Goal: Browse casually: Explore the website without a specific task or goal

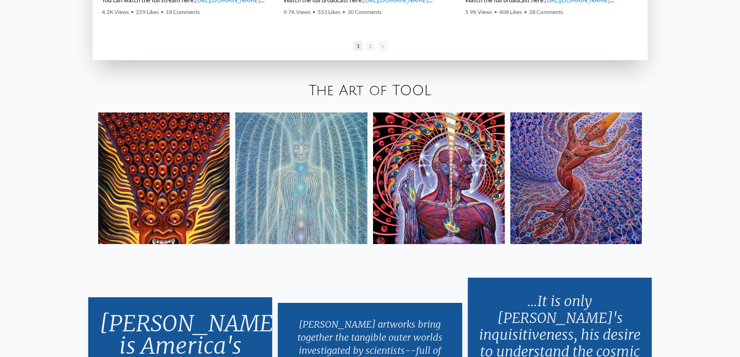
scroll to position [1669, 0]
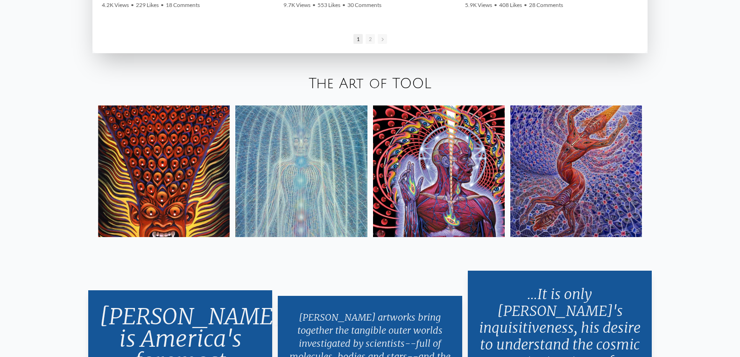
click at [191, 203] on img at bounding box center [164, 171] width 132 height 132
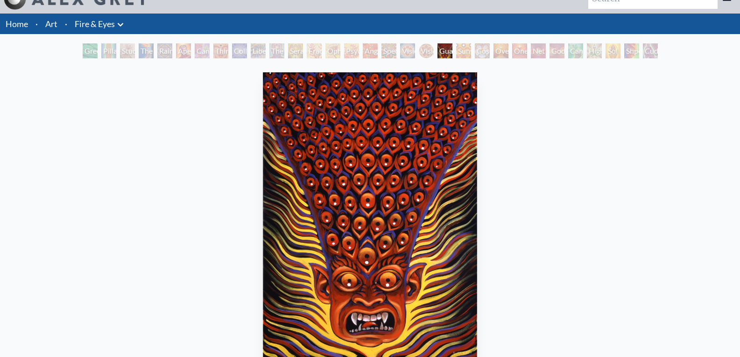
scroll to position [35, 0]
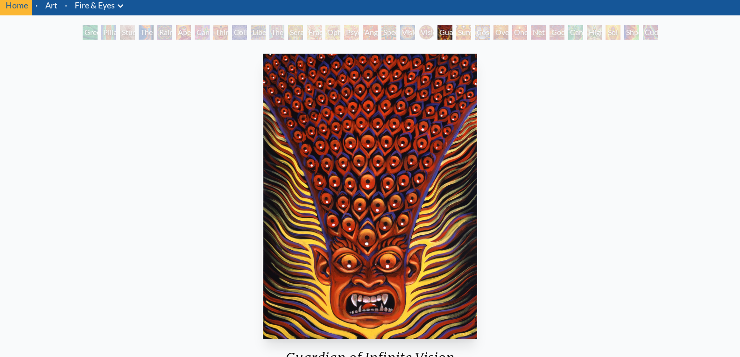
click at [470, 32] on div "Sunyata" at bounding box center [463, 32] width 15 height 15
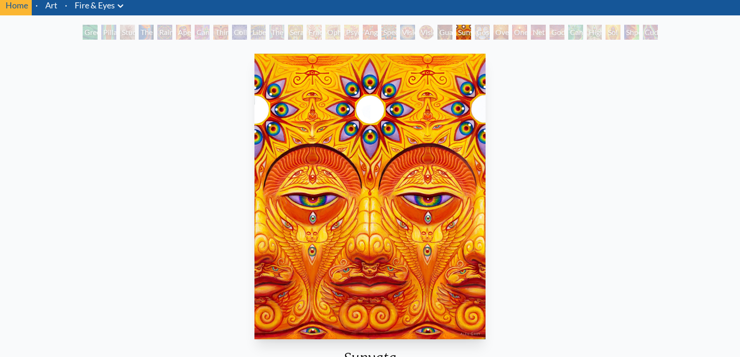
click at [486, 31] on div "Cosmic Elf" at bounding box center [481, 32] width 15 height 15
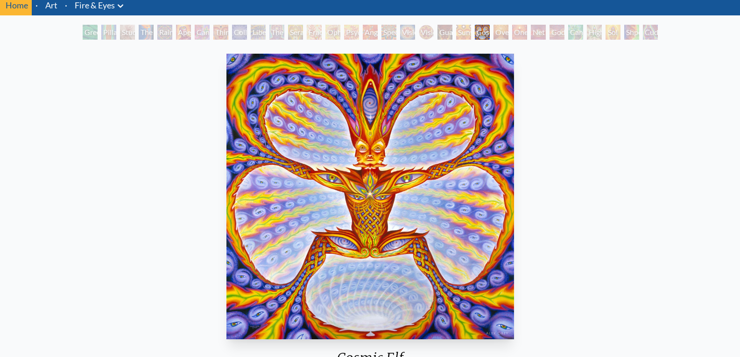
click at [653, 36] on div "Cuddle" at bounding box center [649, 32] width 15 height 15
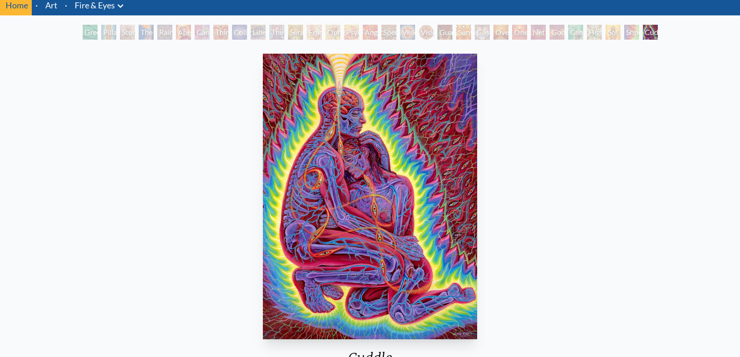
click at [630, 32] on div "Shpongled" at bounding box center [631, 32] width 15 height 15
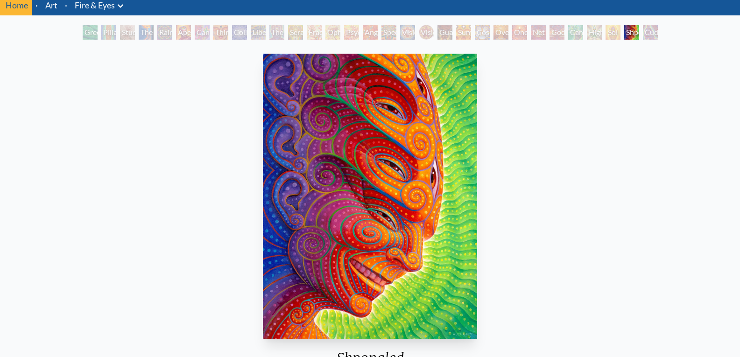
click at [605, 35] on div "Sol Invictus" at bounding box center [612, 32] width 15 height 15
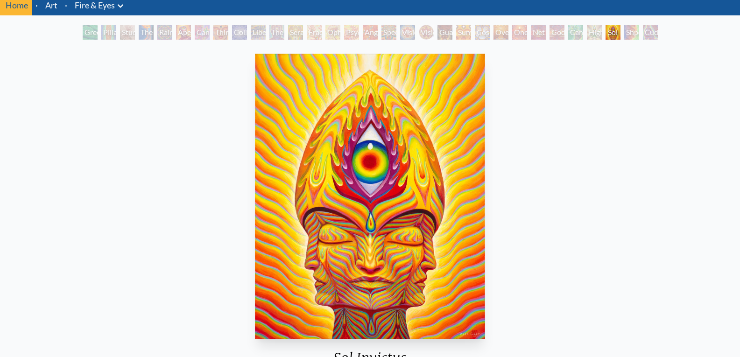
click at [586, 35] on div "Higher Vision" at bounding box center [593, 32] width 15 height 15
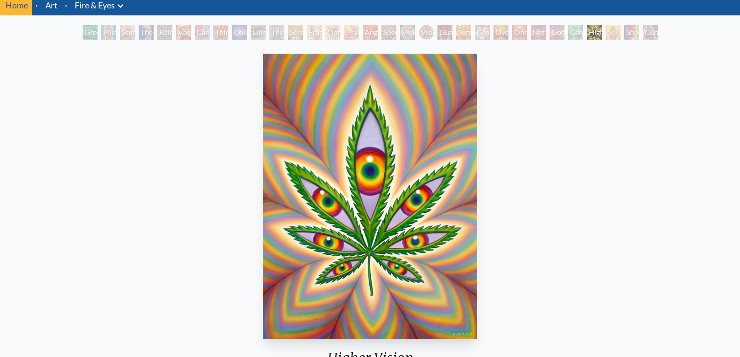
click at [559, 36] on div "Godself" at bounding box center [556, 32] width 15 height 15
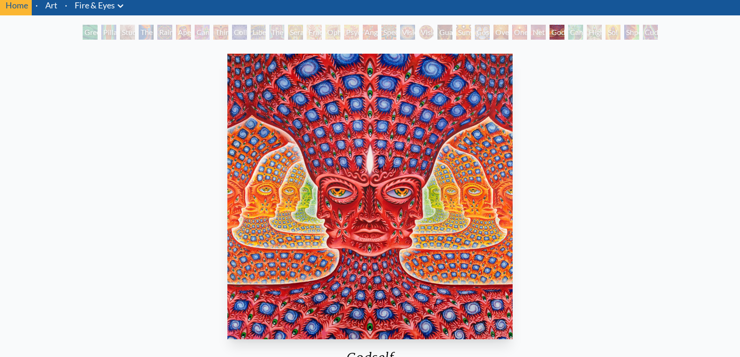
click at [536, 33] on div "Net of Being" at bounding box center [537, 32] width 15 height 15
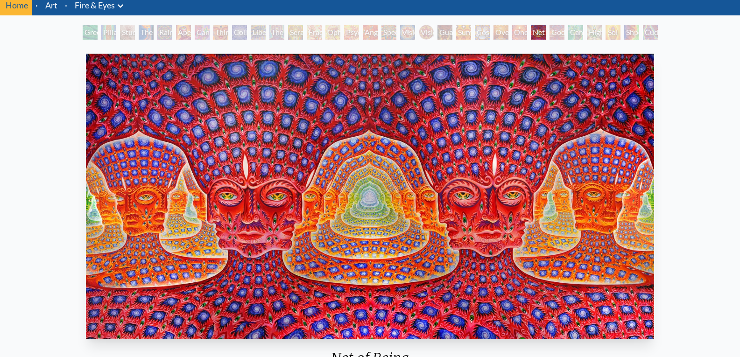
click at [526, 35] on div "One" at bounding box center [519, 32] width 15 height 15
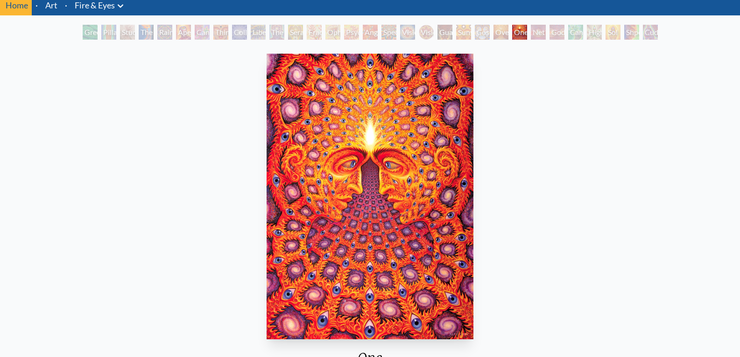
click at [503, 37] on div "Oversoul" at bounding box center [500, 32] width 15 height 15
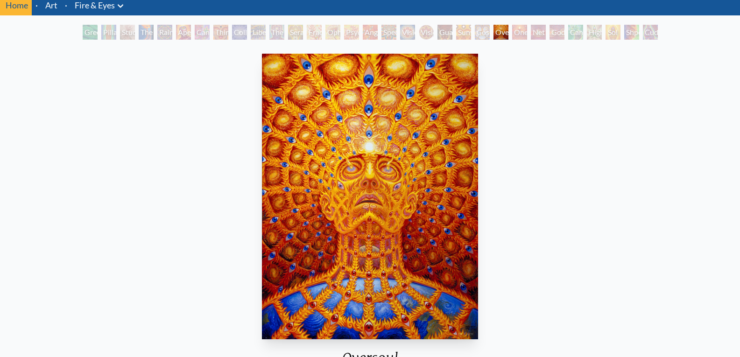
click at [475, 35] on div "Cosmic Elf" at bounding box center [481, 32] width 15 height 15
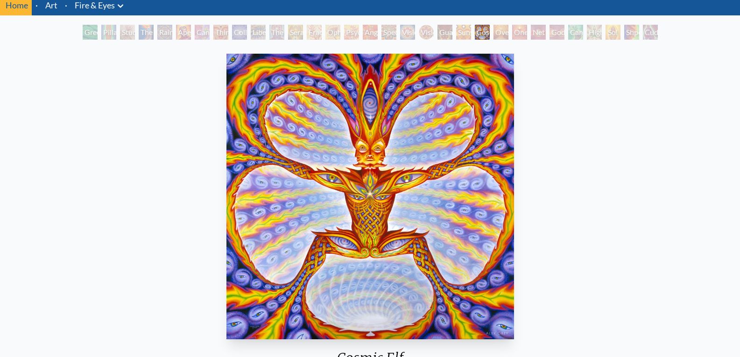
click at [456, 34] on div "Sunyata" at bounding box center [463, 32] width 15 height 15
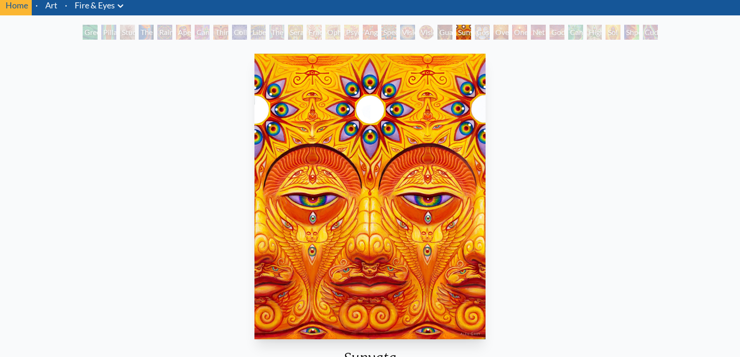
click at [83, 37] on div "Green Hand" at bounding box center [90, 32] width 15 height 15
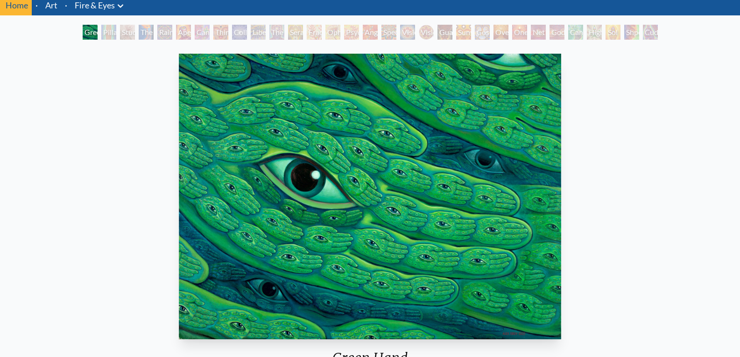
click at [113, 32] on div "Pillar of Awareness" at bounding box center [108, 32] width 15 height 15
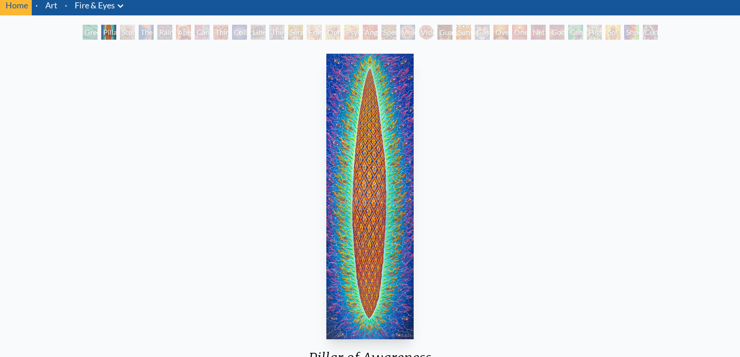
click at [150, 31] on div "The Torch" at bounding box center [146, 32] width 15 height 15
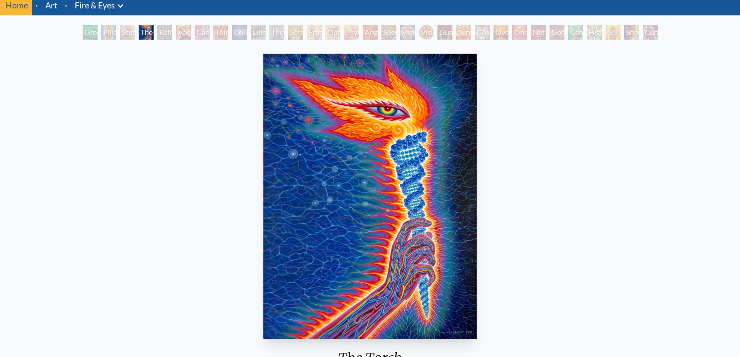
click at [124, 29] on div "Study for the Great Turn" at bounding box center [127, 32] width 15 height 15
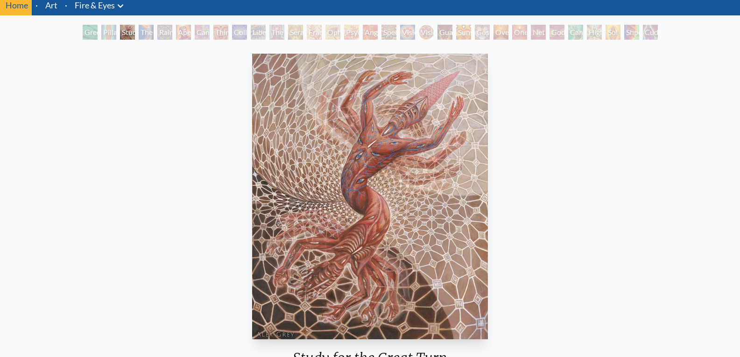
click at [204, 31] on div "Cannabis Sutra" at bounding box center [202, 32] width 15 height 15
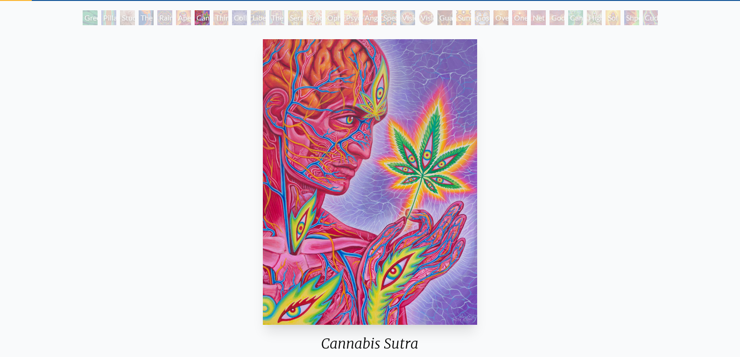
scroll to position [52, 0]
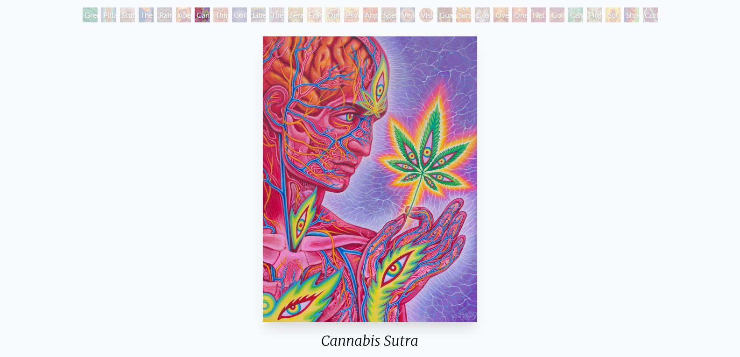
click at [209, 16] on div "Cannabis Sutra" at bounding box center [202, 14] width 15 height 15
click at [275, 14] on div "The Seer" at bounding box center [276, 14] width 15 height 15
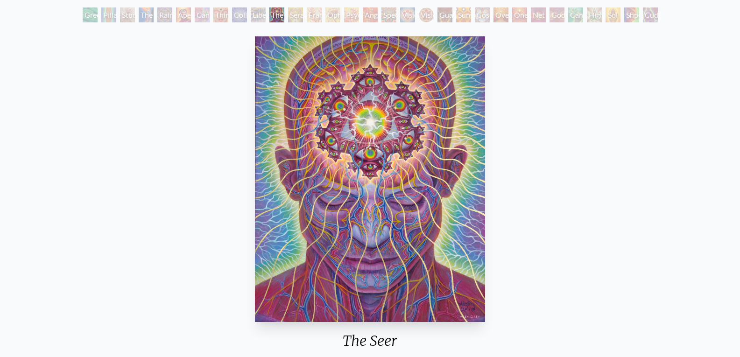
click at [172, 17] on div "Rainbow Eye Ripple" at bounding box center [164, 14] width 15 height 15
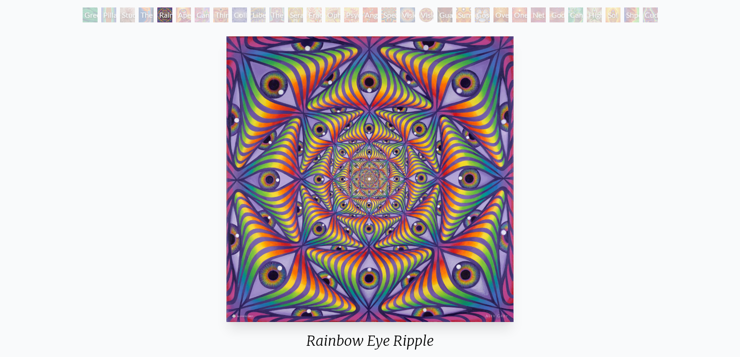
click at [642, 209] on div "Rainbow Eye Ripple in collaboration with Allyson Grey 2019, acrylic on canvas, …" at bounding box center [369, 349] width 725 height 632
click at [491, 195] on img "5 / 31" at bounding box center [369, 179] width 287 height 286
click at [176, 13] on div "Aperture" at bounding box center [183, 14] width 15 height 15
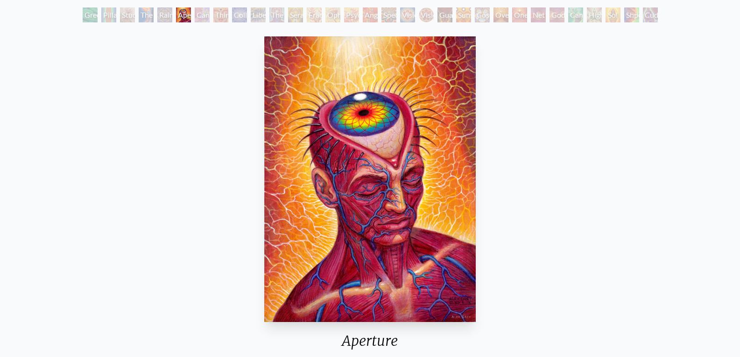
click at [204, 13] on div "Cannabis Sutra" at bounding box center [202, 14] width 15 height 15
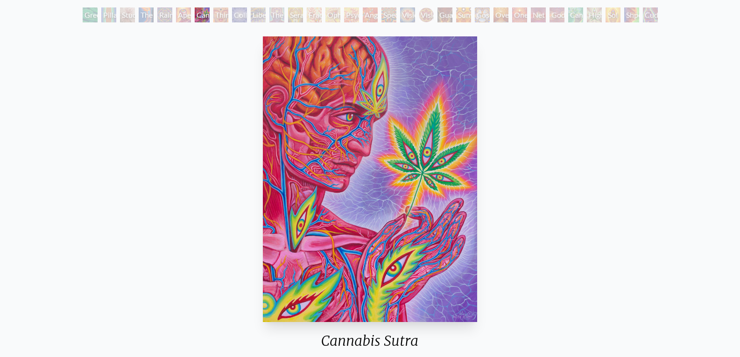
click at [319, 12] on div "Fractal Eyes" at bounding box center [314, 14] width 15 height 15
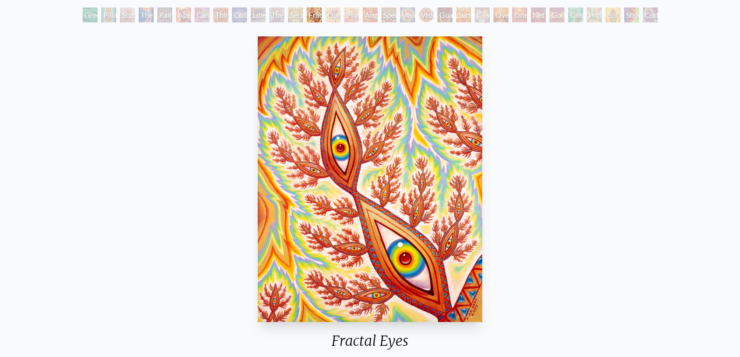
click at [219, 20] on div "Third Eye Tears of Joy" at bounding box center [220, 14] width 15 height 15
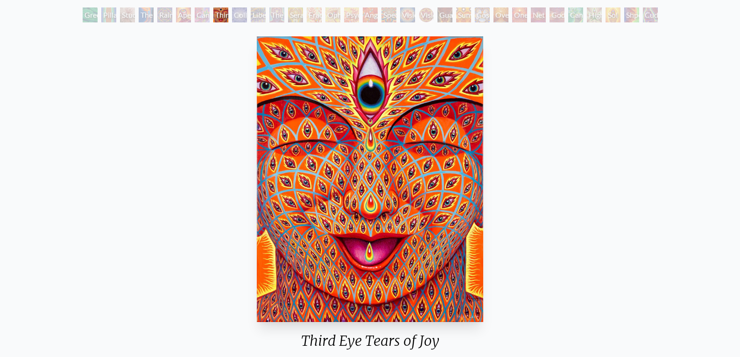
click at [238, 20] on div "Collective Vision" at bounding box center [239, 14] width 15 height 15
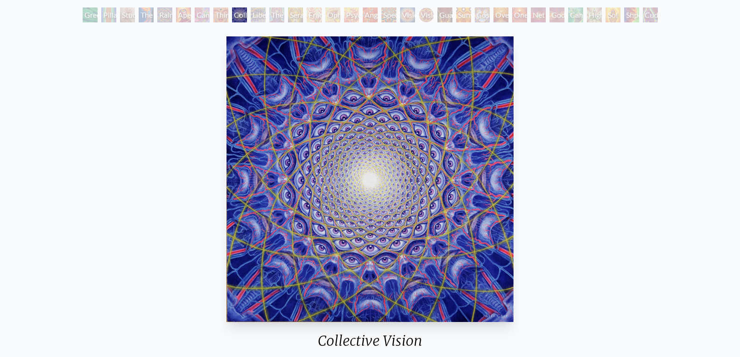
click at [255, 21] on div "Liberation Through Seeing" at bounding box center [258, 14] width 15 height 15
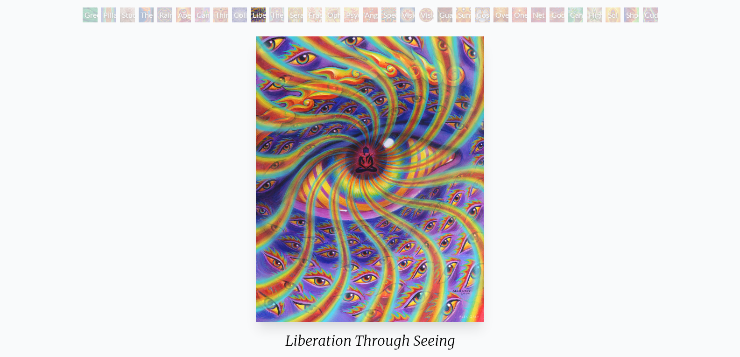
click at [276, 18] on div "The Seer" at bounding box center [276, 14] width 15 height 15
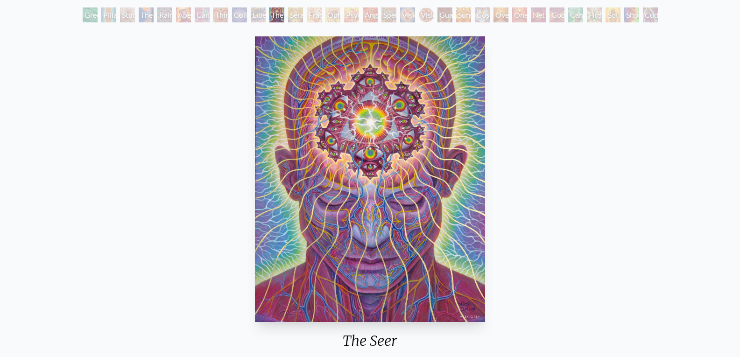
click at [290, 19] on div "Seraphic Transport Docking on the Third Eye" at bounding box center [295, 14] width 15 height 15
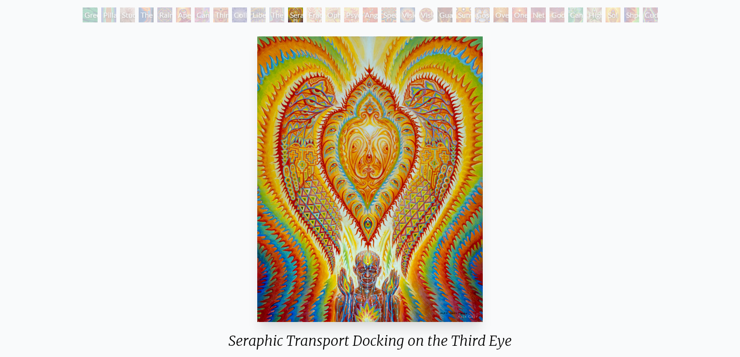
click at [313, 21] on div "Fractal Eyes" at bounding box center [314, 14] width 15 height 15
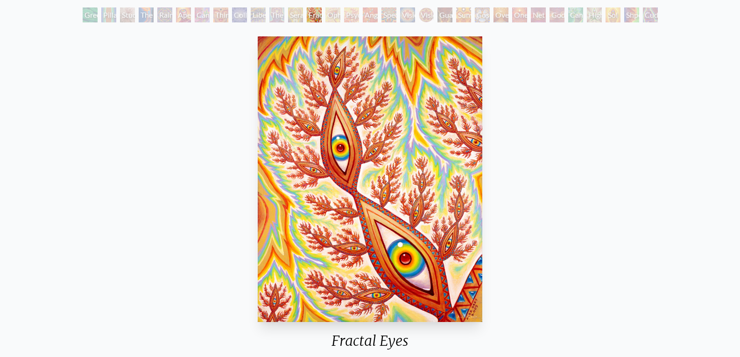
click at [330, 21] on div "Ophanic Eyelash" at bounding box center [332, 14] width 15 height 15
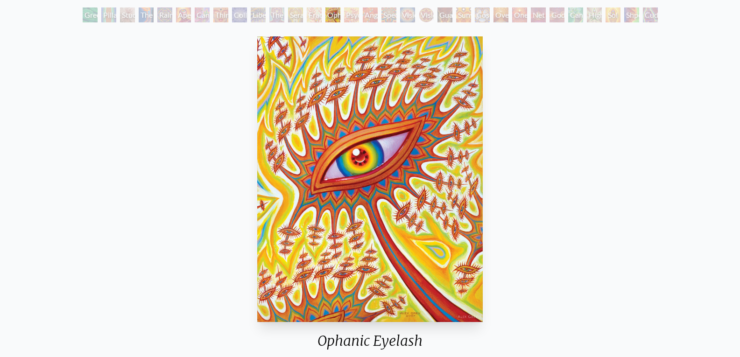
click at [348, 20] on div "Psychomicrograph of a Fractal Paisley Cherub Feather Tip" at bounding box center [351, 14] width 15 height 15
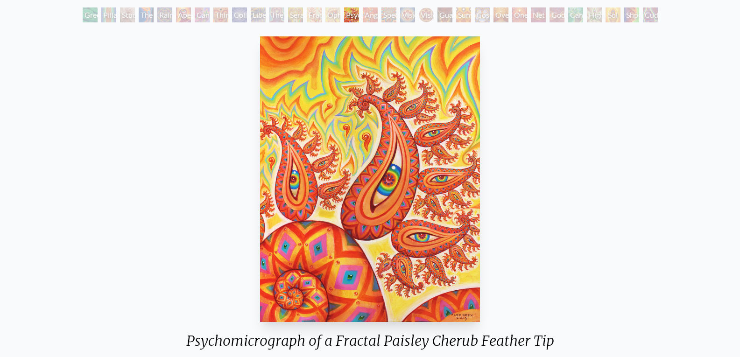
click at [371, 18] on div "Angel Skin" at bounding box center [370, 14] width 15 height 15
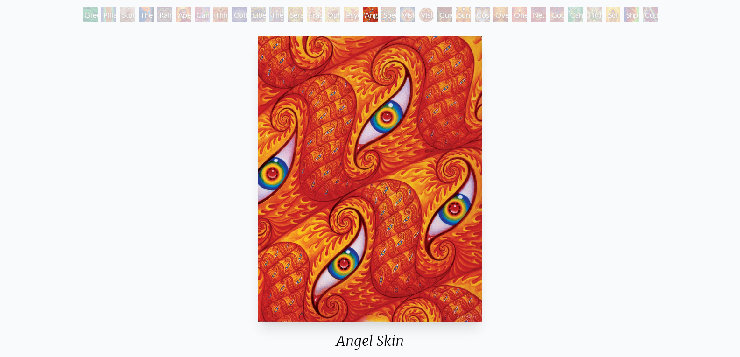
click at [387, 20] on div "Spectral Lotus" at bounding box center [388, 14] width 15 height 15
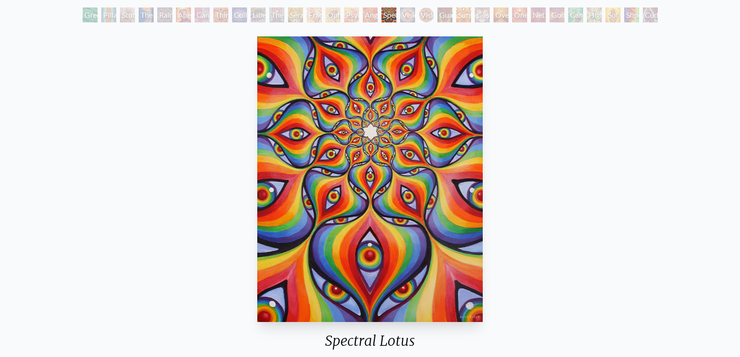
click at [406, 18] on div "Vision Crystal" at bounding box center [407, 14] width 15 height 15
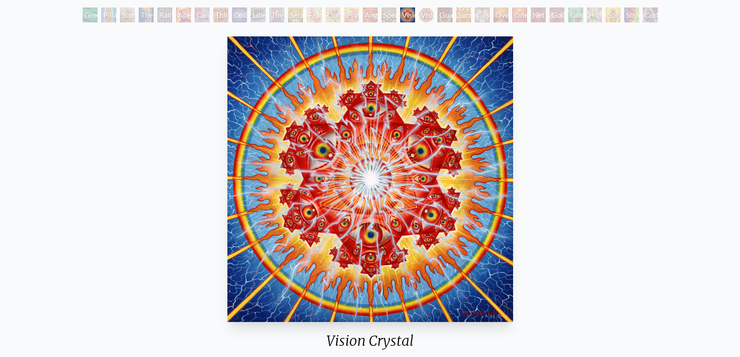
click at [426, 20] on div "Vision Crystal Tondo" at bounding box center [426, 14] width 15 height 15
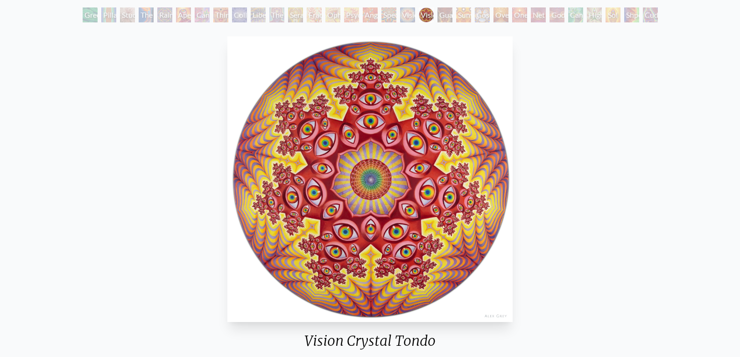
click at [444, 21] on div "Guardian of Infinite Vision" at bounding box center [444, 14] width 15 height 15
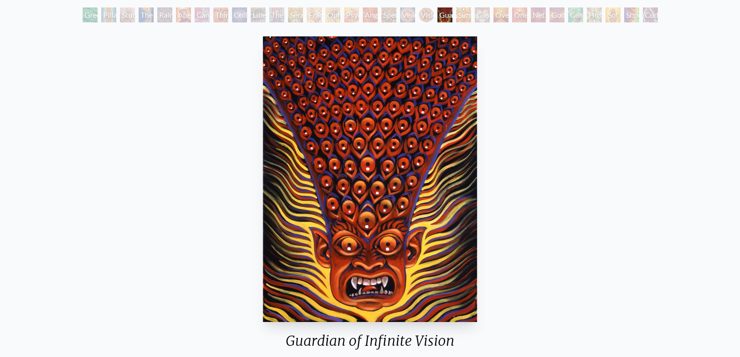
click at [461, 19] on div "Sunyata" at bounding box center [463, 14] width 15 height 15
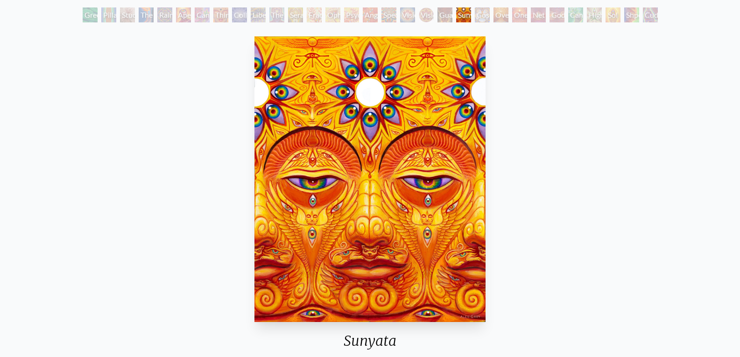
click at [475, 16] on div "Cosmic Elf" at bounding box center [481, 14] width 15 height 15
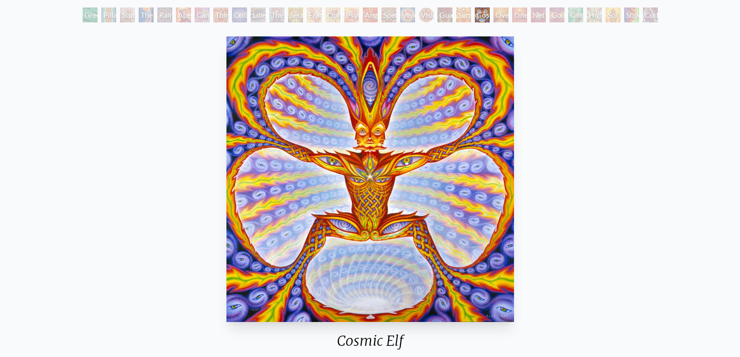
click at [495, 18] on div "Oversoul" at bounding box center [500, 14] width 15 height 15
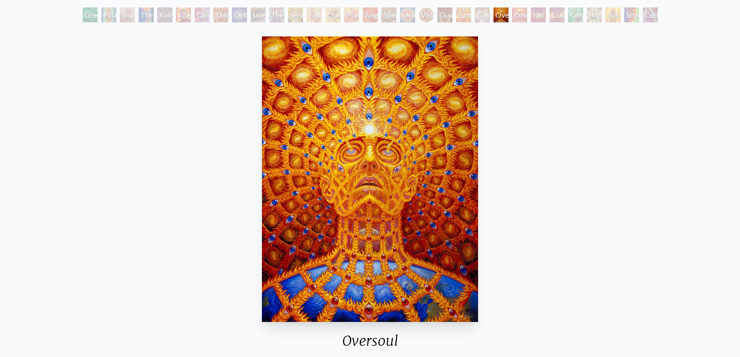
click at [518, 20] on div "One" at bounding box center [519, 14] width 15 height 15
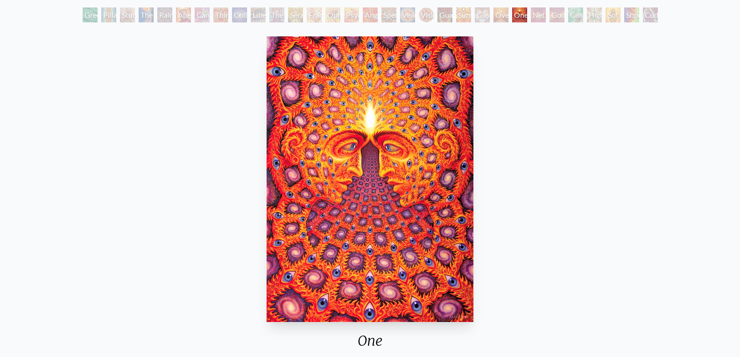
click at [532, 15] on div "Net of Being" at bounding box center [537, 14] width 15 height 15
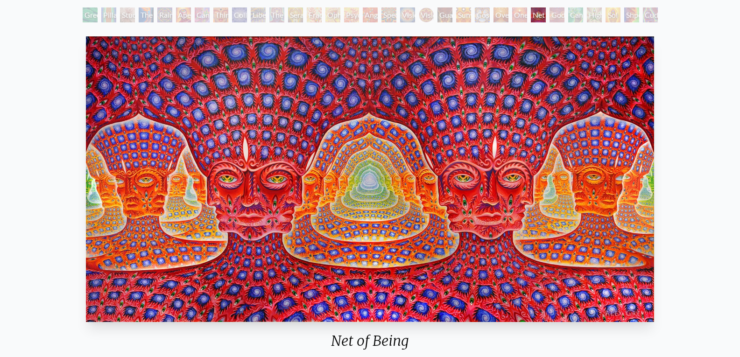
click at [550, 14] on div "Godself" at bounding box center [556, 14] width 15 height 15
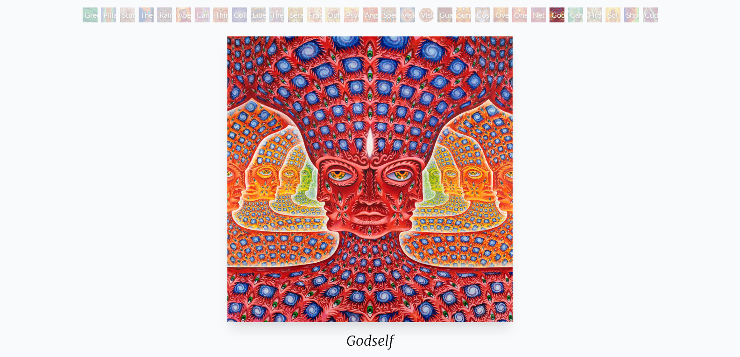
click at [533, 14] on div "Net of Being" at bounding box center [537, 14] width 15 height 15
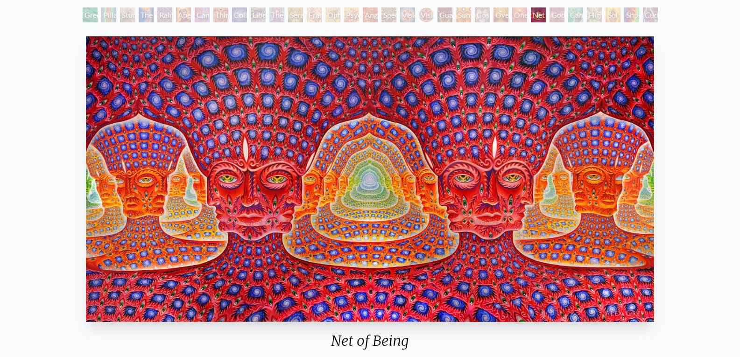
click at [564, 15] on div "Godself" at bounding box center [556, 14] width 15 height 15
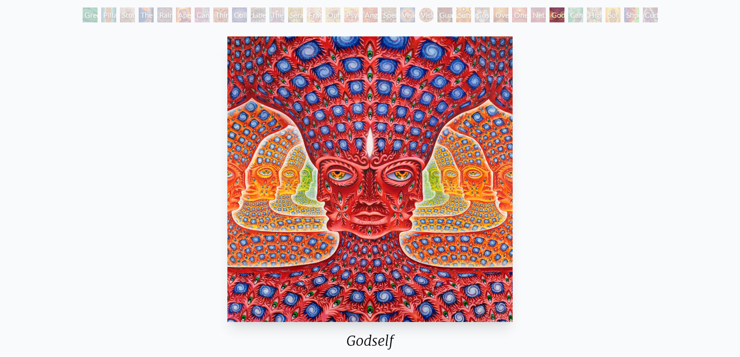
click at [580, 15] on div "Cannafist" at bounding box center [575, 14] width 15 height 15
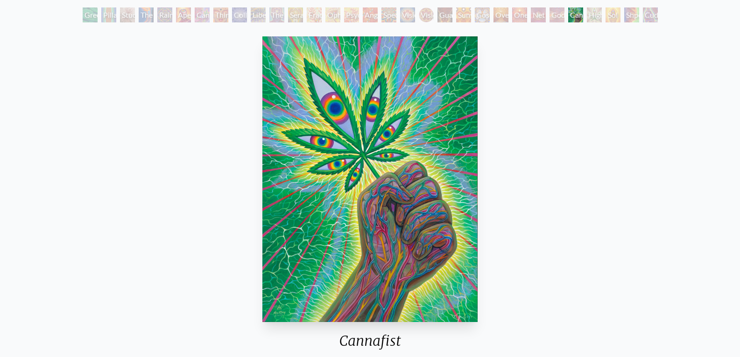
click at [601, 15] on div "Higher Vision" at bounding box center [593, 14] width 15 height 15
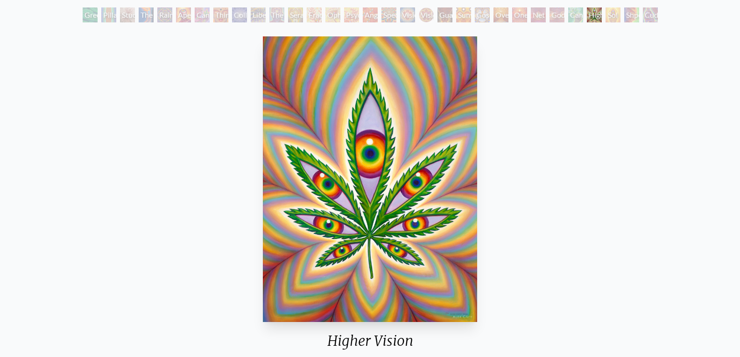
click at [618, 15] on div "Sol Invictus" at bounding box center [612, 14] width 15 height 15
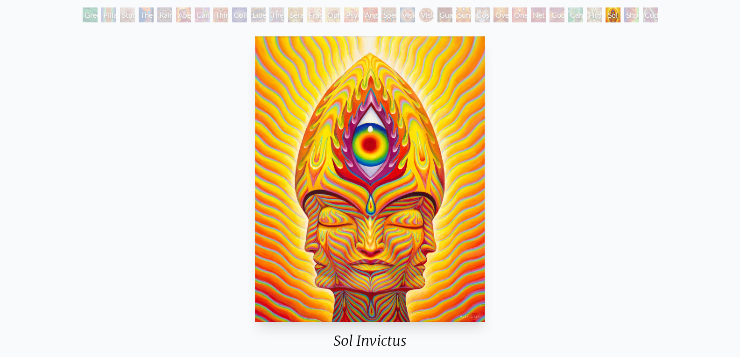
click at [633, 16] on div "Shpongled" at bounding box center [631, 14] width 15 height 15
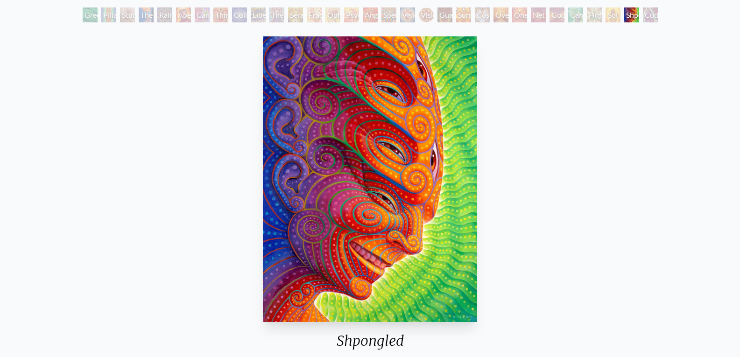
click at [652, 20] on div "Cuddle" at bounding box center [649, 14] width 15 height 15
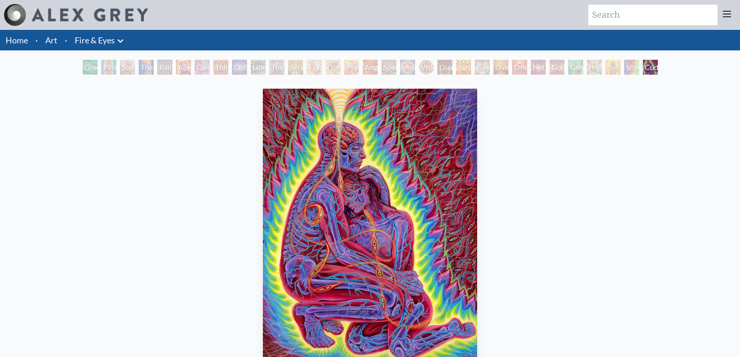
click at [53, 37] on link "Art" at bounding box center [51, 40] width 12 height 13
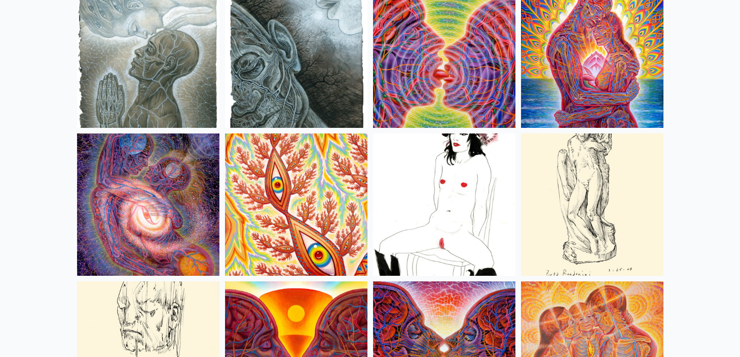
scroll to position [3112, 0]
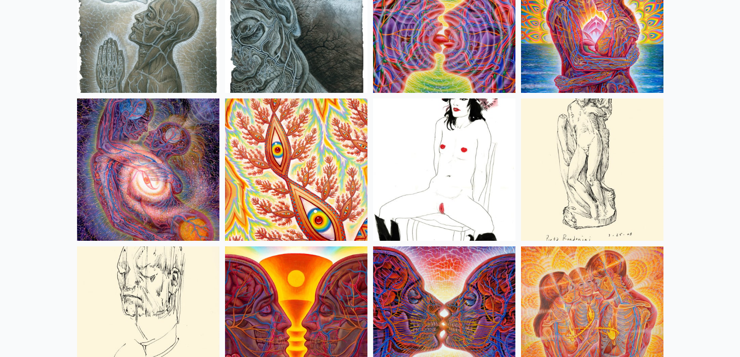
click at [466, 184] on img at bounding box center [444, 169] width 142 height 142
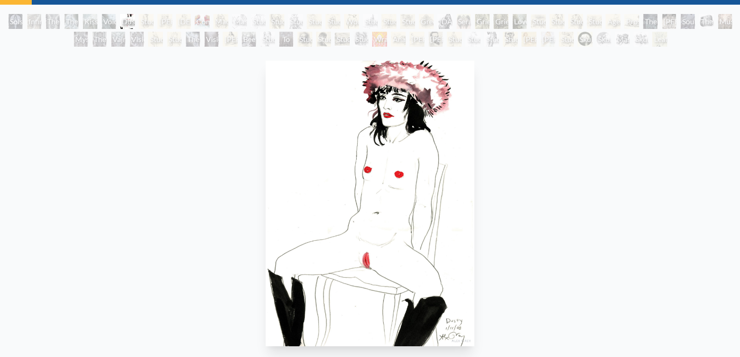
scroll to position [47, 0]
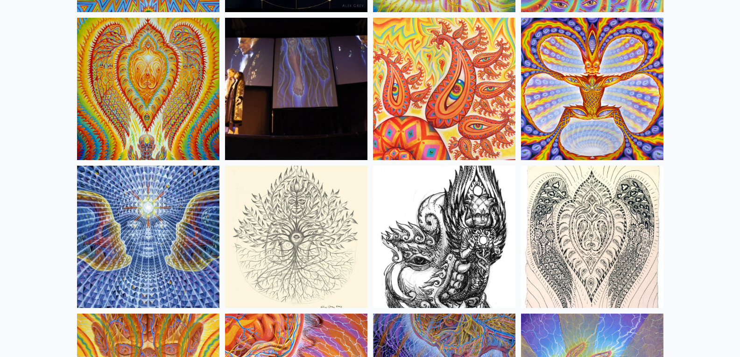
scroll to position [5427, 0]
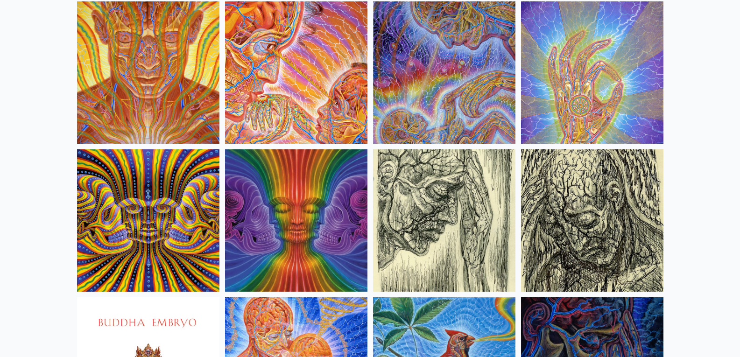
click at [103, 252] on img at bounding box center [148, 220] width 142 height 142
click at [288, 264] on img at bounding box center [296, 220] width 142 height 142
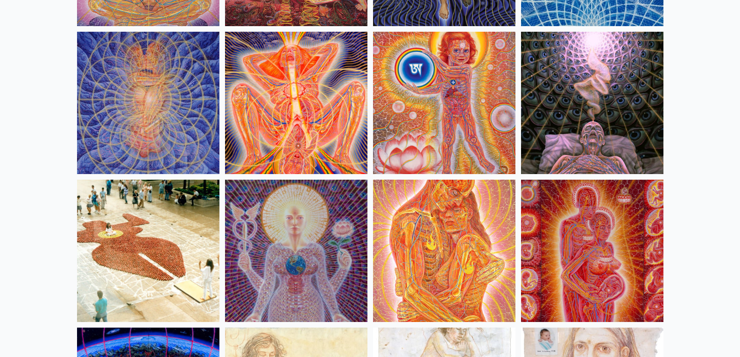
scroll to position [8780, 0]
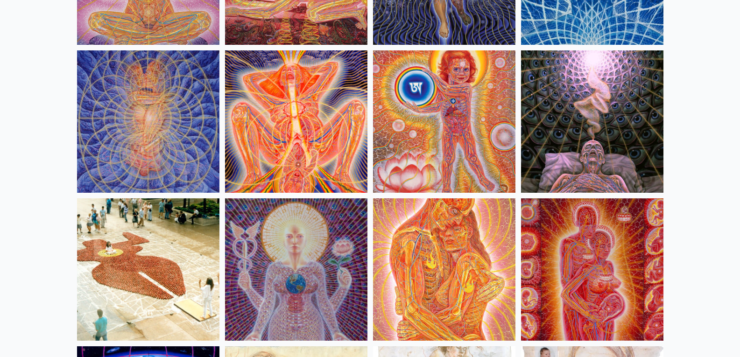
click at [624, 106] on img at bounding box center [592, 121] width 142 height 142
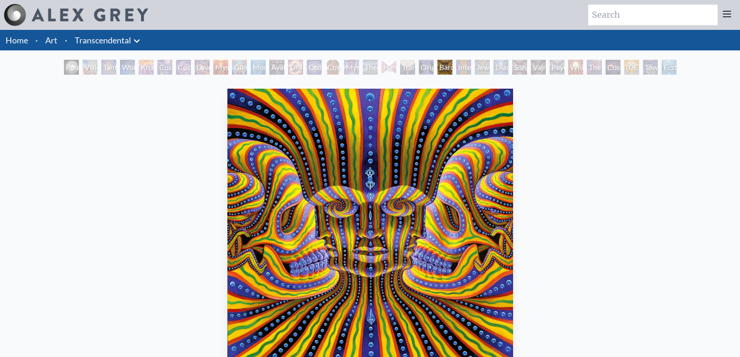
click at [458, 180] on img "21 / 33" at bounding box center [370, 232] width 286 height 286
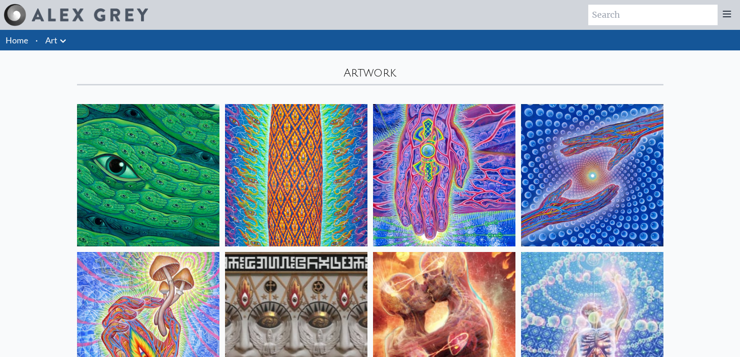
scroll to position [8780, 0]
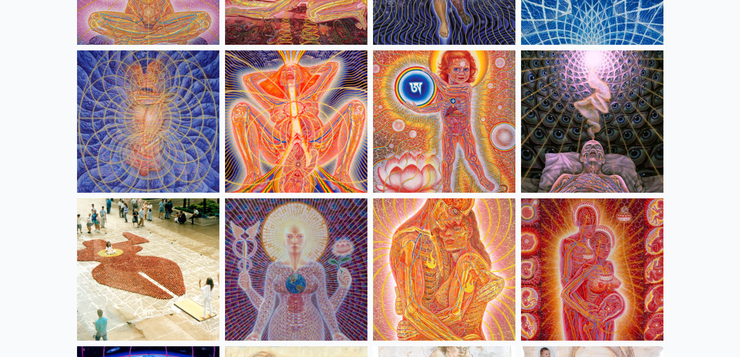
click at [626, 129] on img at bounding box center [592, 121] width 142 height 142
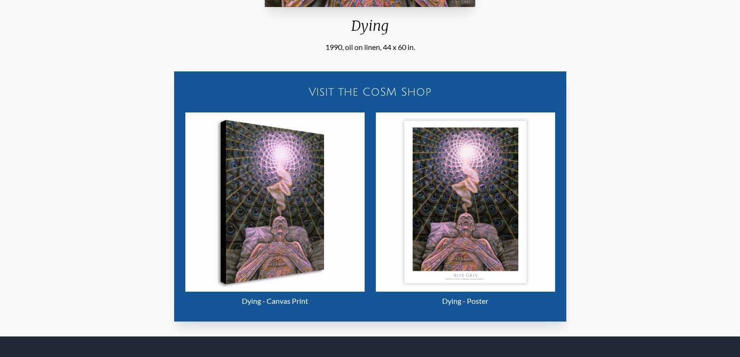
scroll to position [423, 0]
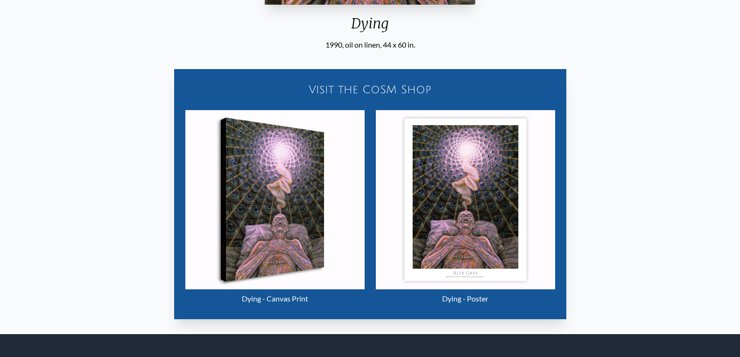
click at [442, 229] on img "104 / 133" at bounding box center [465, 199] width 179 height 179
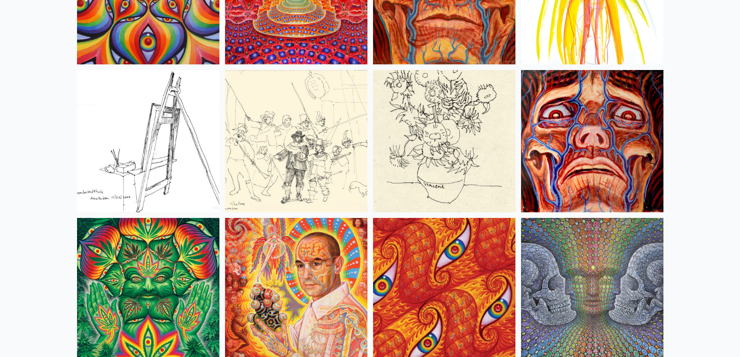
scroll to position [4218, 0]
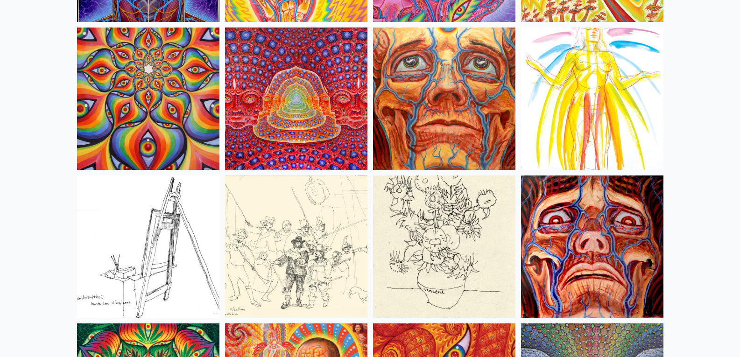
click at [295, 57] on img at bounding box center [296, 99] width 142 height 142
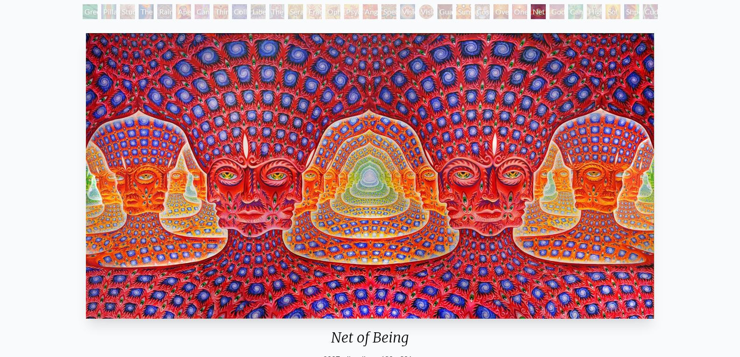
scroll to position [55, 0]
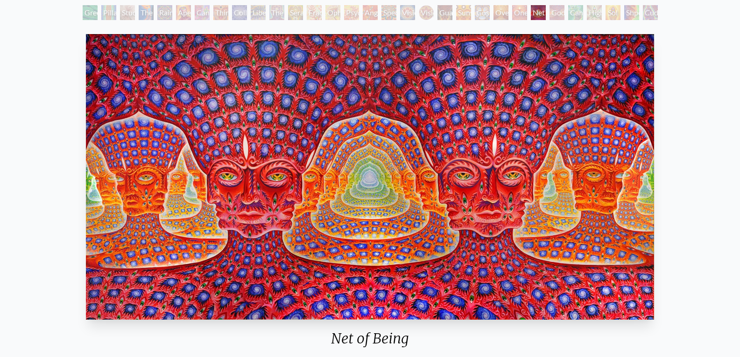
drag, startPoint x: 485, startPoint y: 152, endPoint x: 487, endPoint y: 147, distance: 6.1
click at [441, 80] on img "25 / 31" at bounding box center [370, 177] width 568 height 286
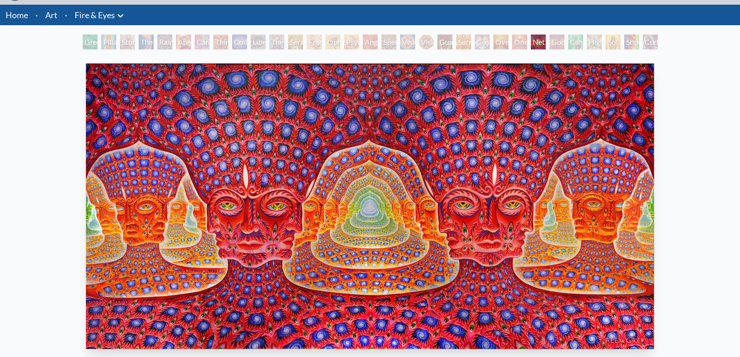
scroll to position [0, 0]
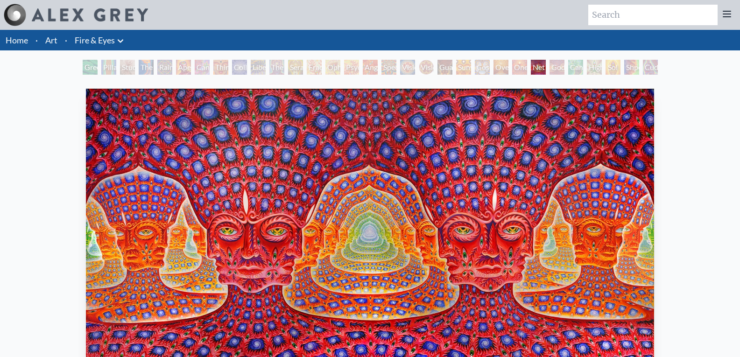
click at [113, 44] on link "Fire & Eyes" at bounding box center [95, 40] width 40 height 13
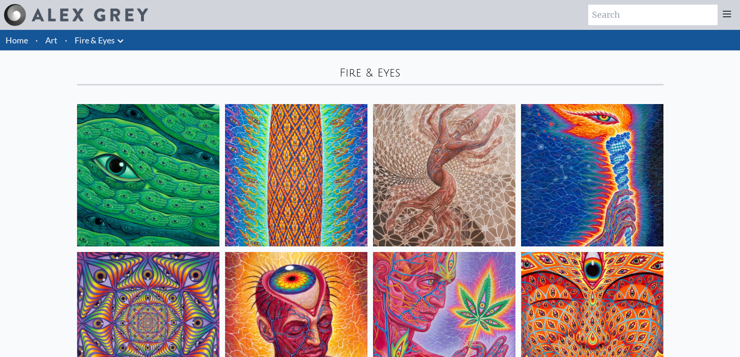
click at [54, 39] on link "Art" at bounding box center [51, 40] width 12 height 13
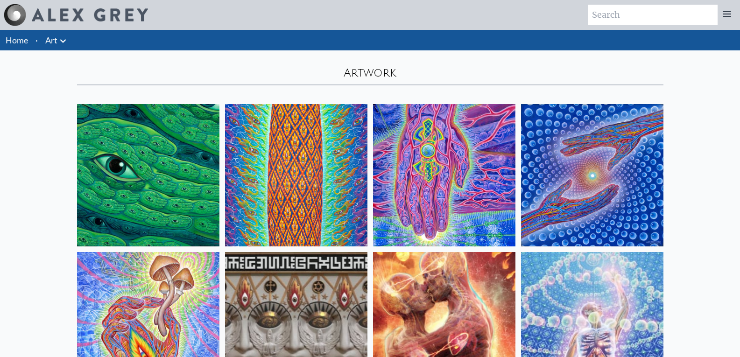
click at [123, 11] on img at bounding box center [90, 14] width 116 height 13
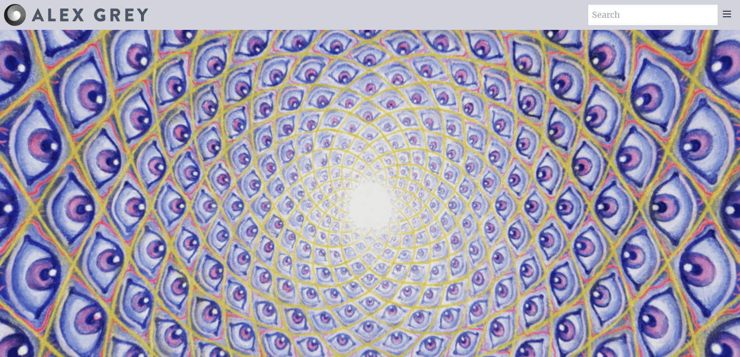
click at [729, 14] on icon at bounding box center [726, 14] width 7 height 6
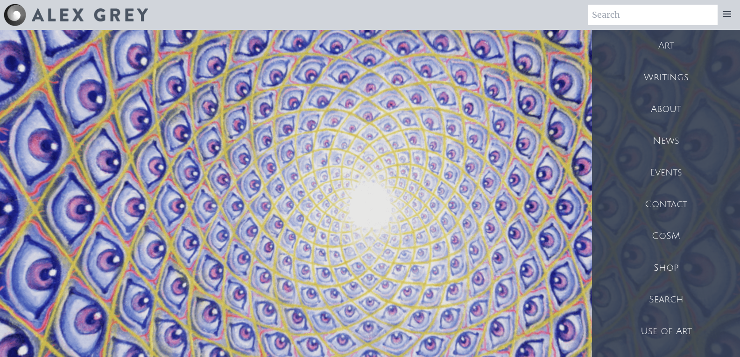
click at [673, 43] on div "Art" at bounding box center [666, 46] width 148 height 32
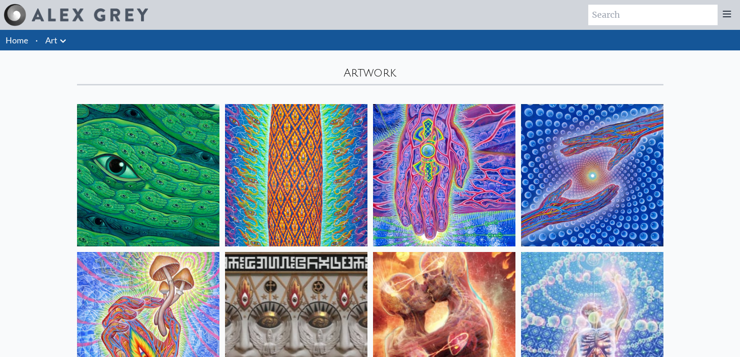
click at [730, 15] on icon at bounding box center [726, 13] width 11 height 11
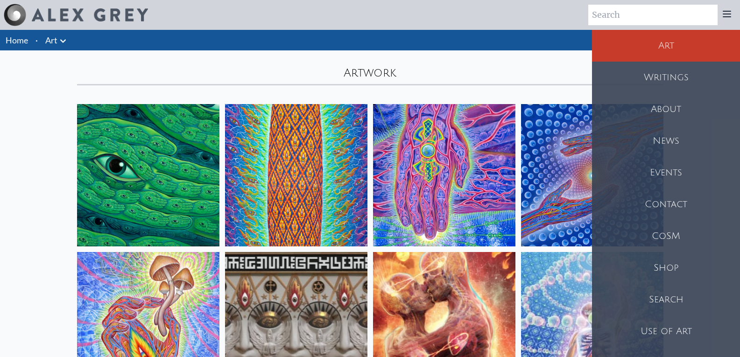
click at [668, 269] on div "Shop" at bounding box center [666, 268] width 148 height 32
click at [670, 264] on div "Shop" at bounding box center [666, 268] width 148 height 32
click at [658, 43] on div "Art" at bounding box center [666, 46] width 148 height 32
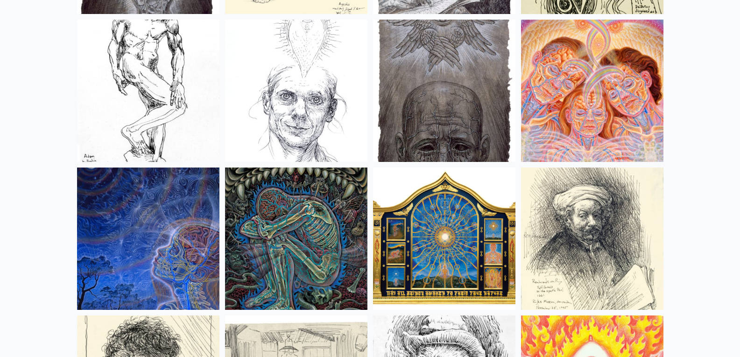
scroll to position [7940, 0]
